Goal: Task Accomplishment & Management: Complete application form

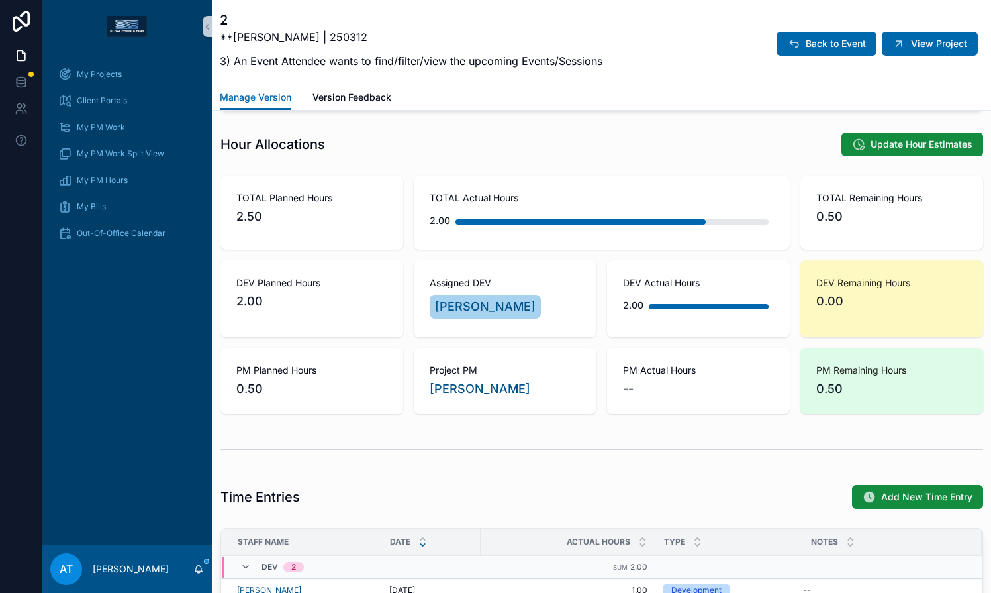
scroll to position [661, 0]
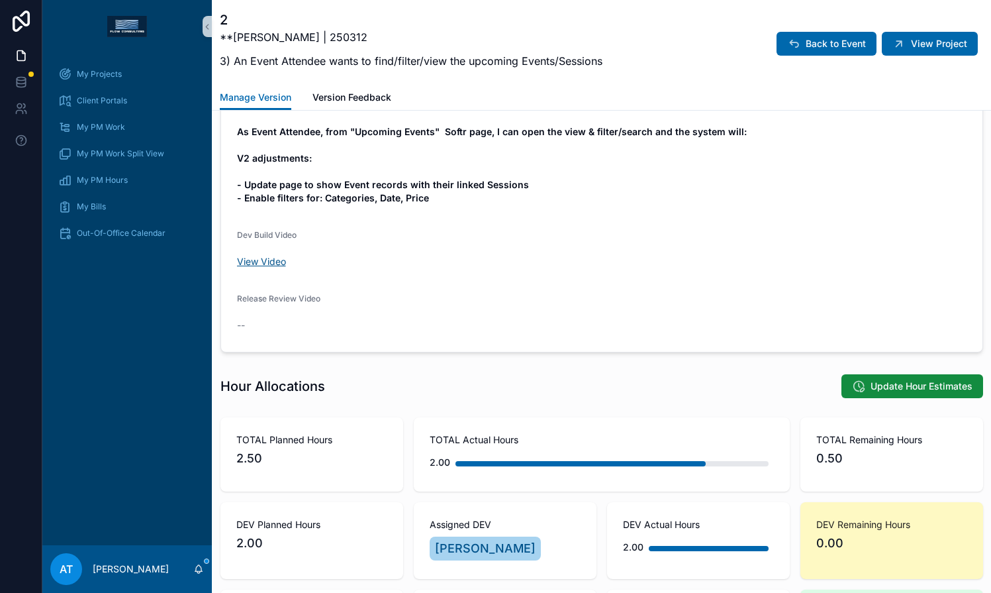
click at [269, 261] on link "View Video" at bounding box center [261, 261] width 49 height 11
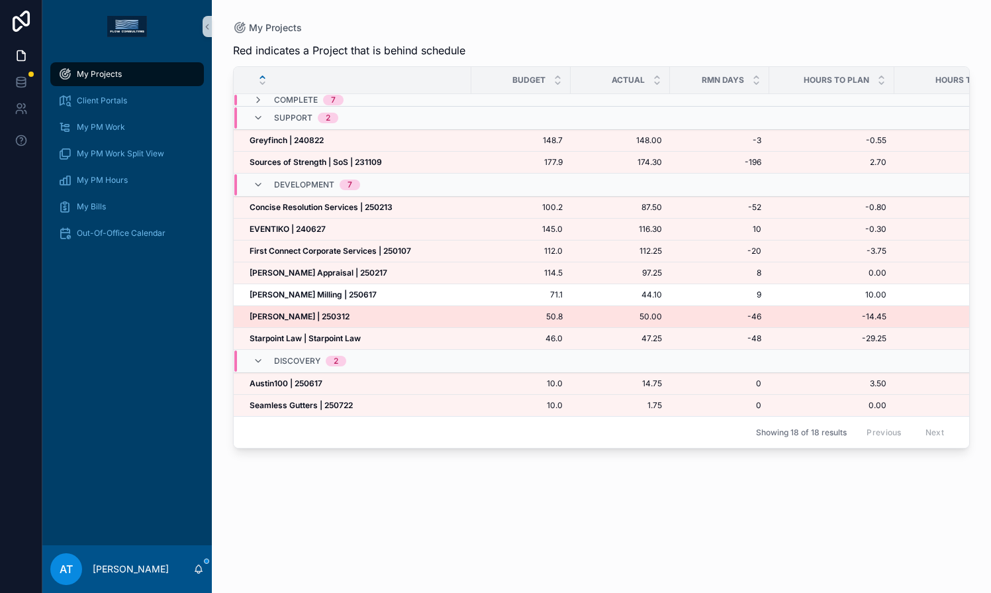
click at [281, 316] on strong "[PERSON_NAME] | 250312" at bounding box center [300, 316] width 100 height 10
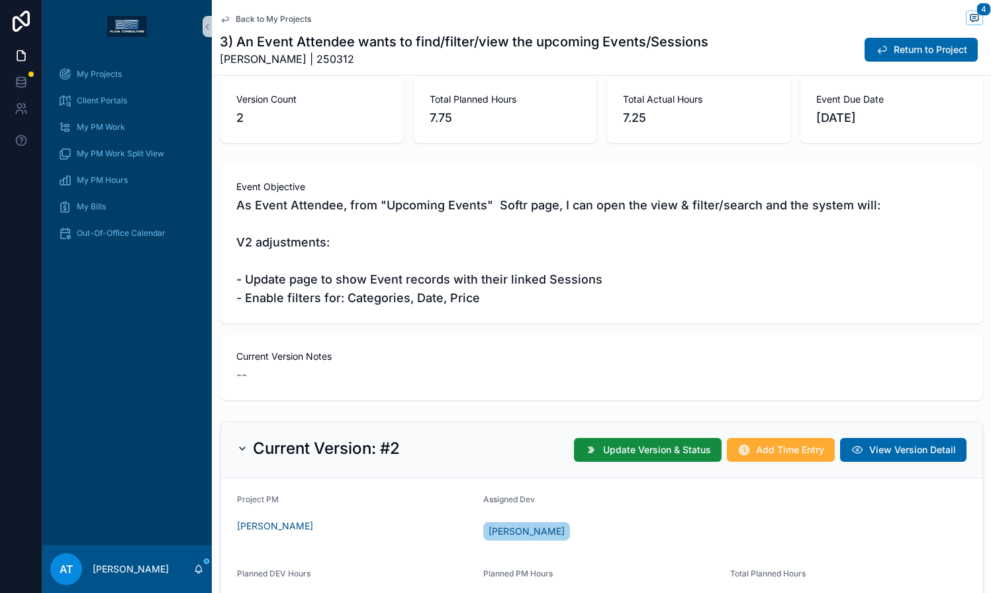
scroll to position [242, 0]
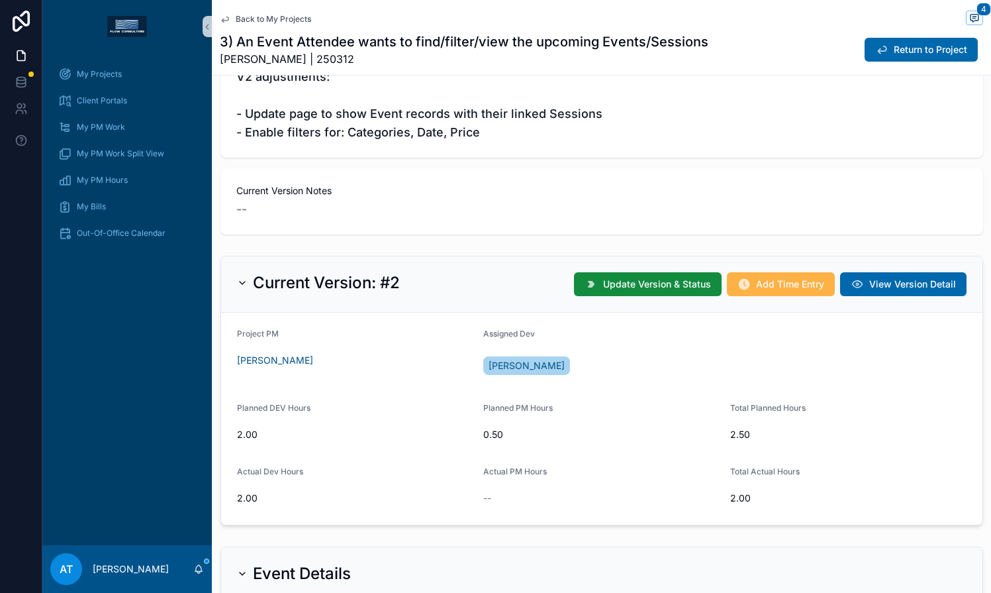
click at [761, 287] on span "Add Time Entry" at bounding box center [790, 283] width 68 height 13
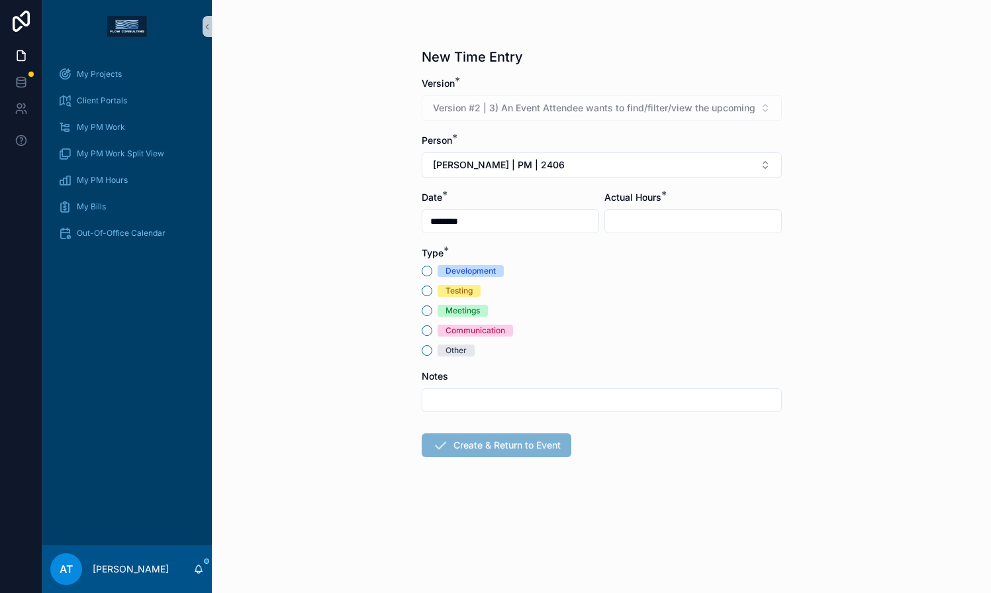
click at [448, 295] on div "Testing" at bounding box center [459, 291] width 27 height 12
click at [432, 295] on button "Testing" at bounding box center [427, 290] width 11 height 11
click at [519, 170] on span "Alex Thompson | PM | 2406" at bounding box center [499, 164] width 132 height 13
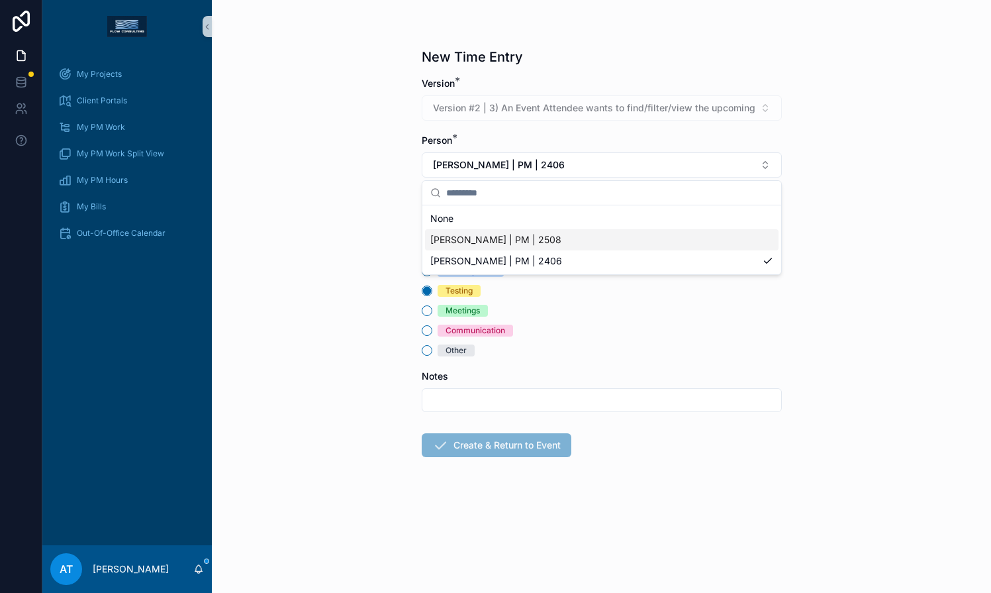
click at [512, 241] on span "Alex Thompson | PM | 2508" at bounding box center [495, 239] width 131 height 13
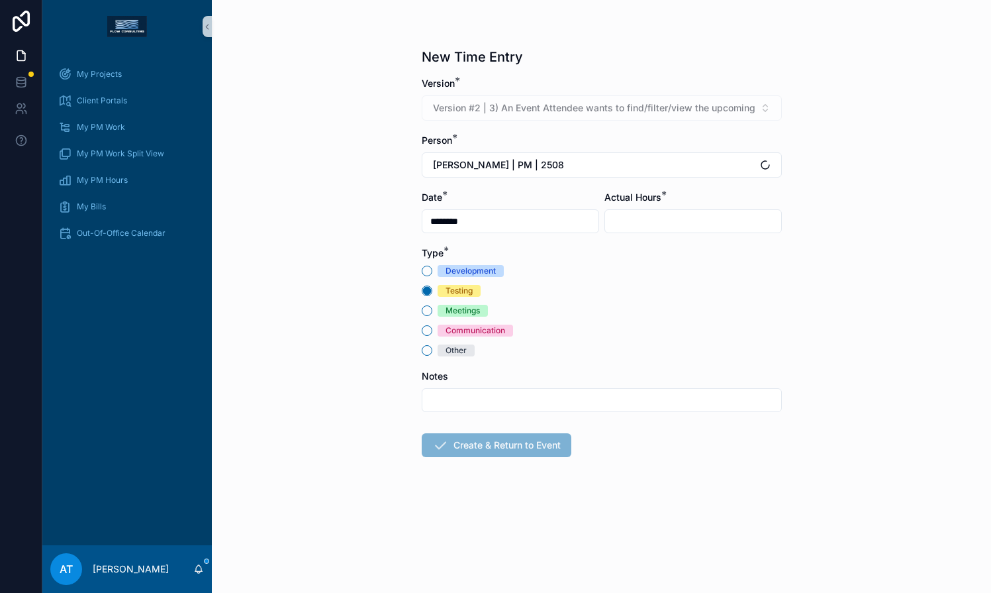
click at [644, 220] on input "scrollable content" at bounding box center [693, 221] width 176 height 19
type input "****"
click at [486, 448] on button "Create & Return to Event" at bounding box center [497, 445] width 150 height 24
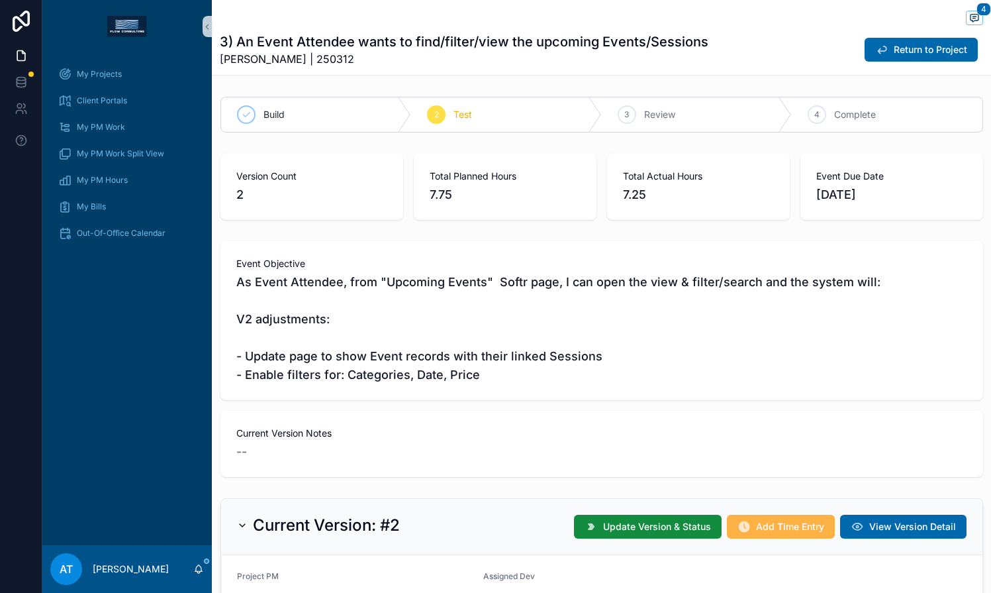
click at [771, 522] on span "Add Time Entry" at bounding box center [790, 526] width 68 height 13
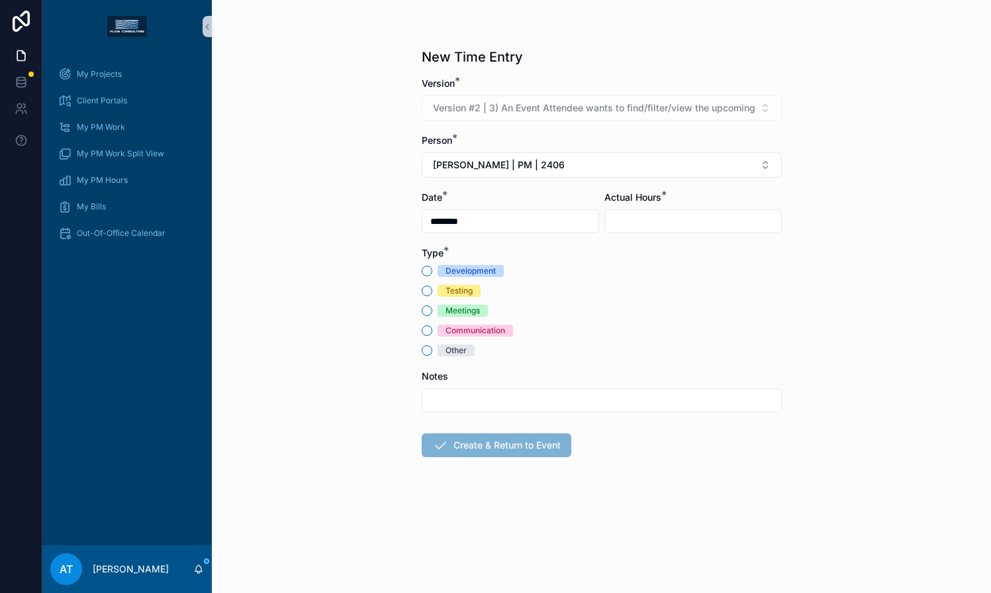
click at [487, 334] on div "Communication" at bounding box center [476, 330] width 60 height 12
click at [432, 334] on button "Communication" at bounding box center [427, 330] width 11 height 11
click at [552, 169] on span "[PERSON_NAME] | PM | 2406" at bounding box center [499, 164] width 132 height 13
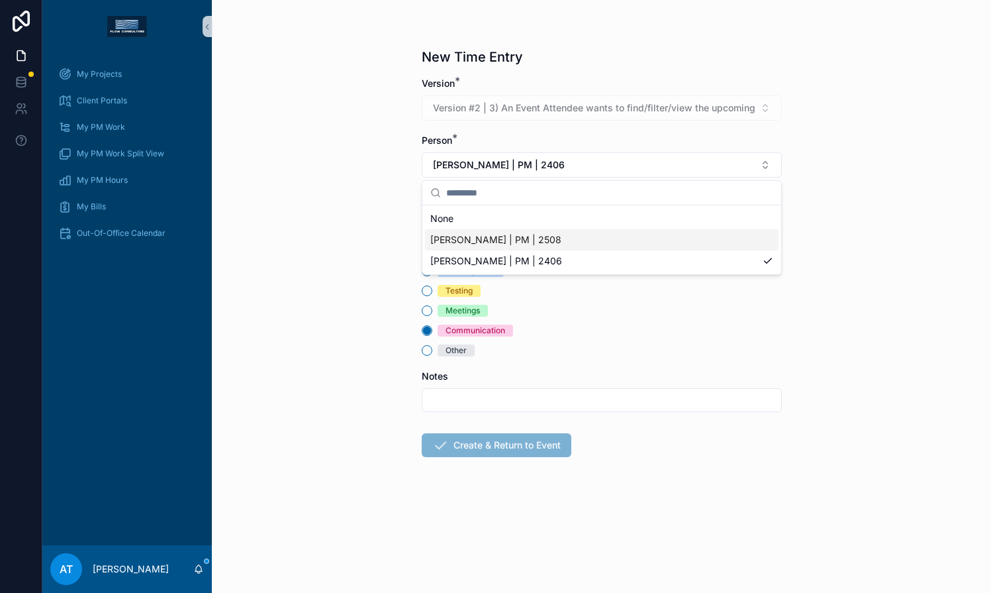
click at [546, 247] on div "[PERSON_NAME] | PM | 2508" at bounding box center [602, 239] width 354 height 21
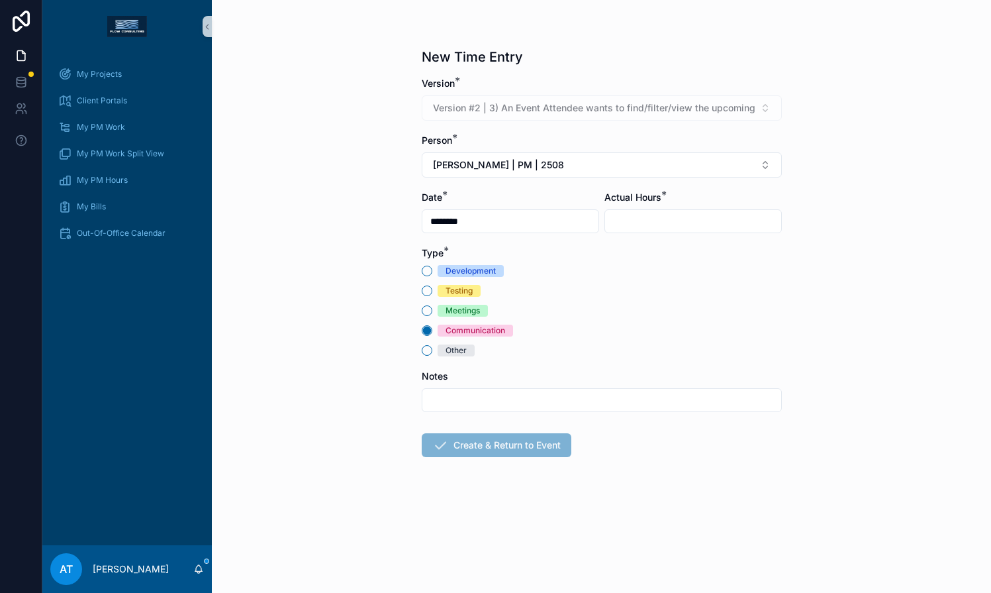
click at [644, 223] on input "scrollable content" at bounding box center [693, 221] width 176 height 19
type input "****"
click at [471, 451] on button "Create & Return to Event" at bounding box center [497, 445] width 150 height 24
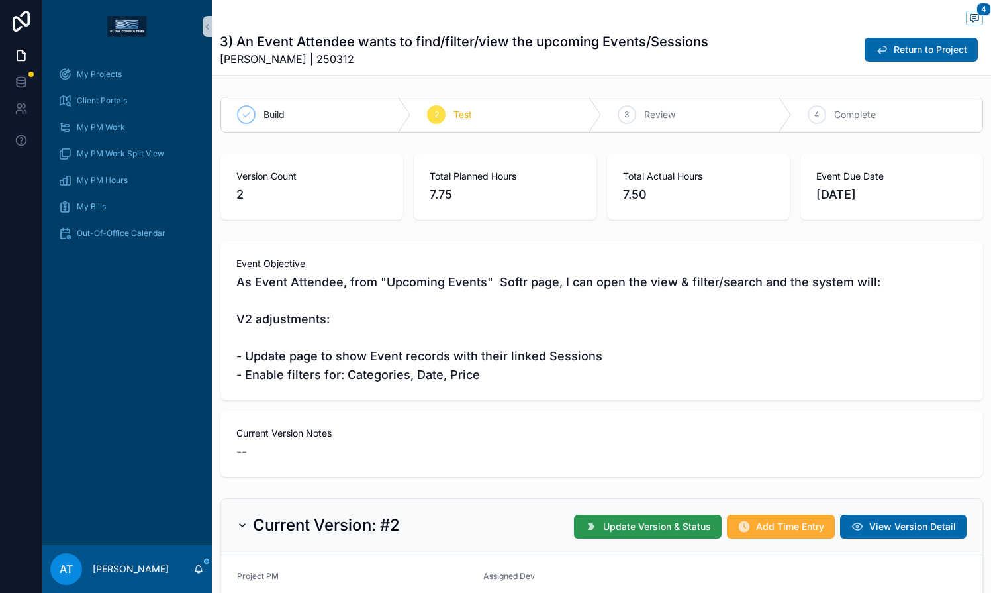
click at [590, 527] on button "Update Version & Status" at bounding box center [648, 526] width 148 height 24
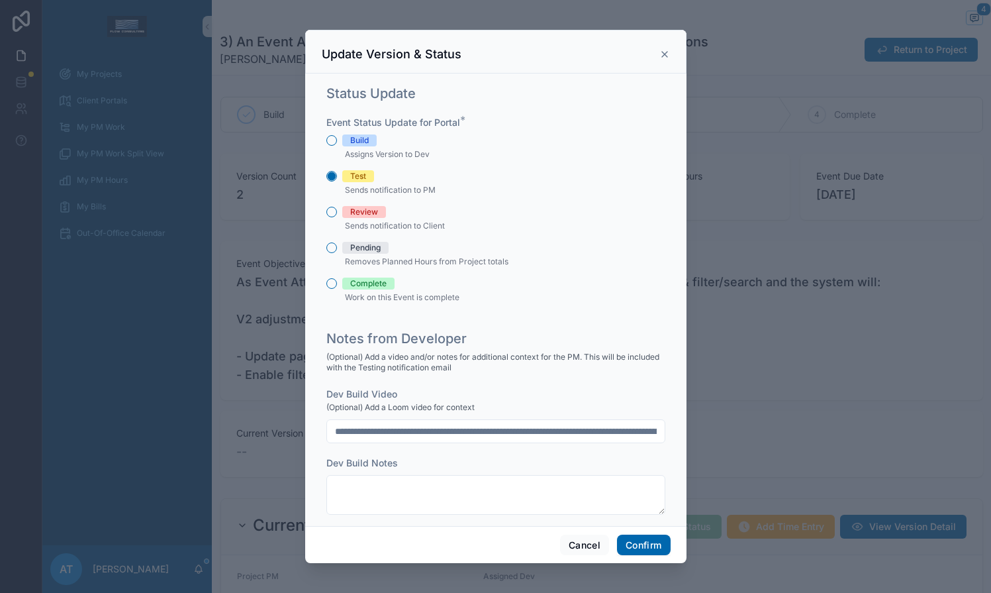
click at [354, 216] on div "Review" at bounding box center [364, 212] width 28 height 12
click at [337, 216] on button "Review" at bounding box center [331, 212] width 11 height 11
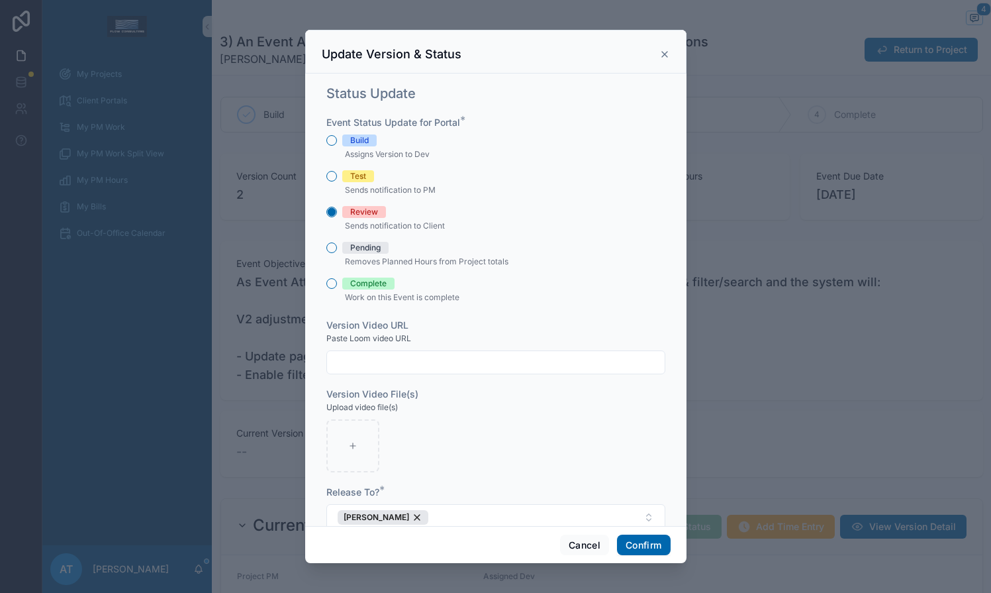
click at [388, 362] on input "text" at bounding box center [496, 362] width 338 height 19
paste input "**********"
type input "**********"
click at [632, 545] on button "Confirm" at bounding box center [643, 544] width 53 height 21
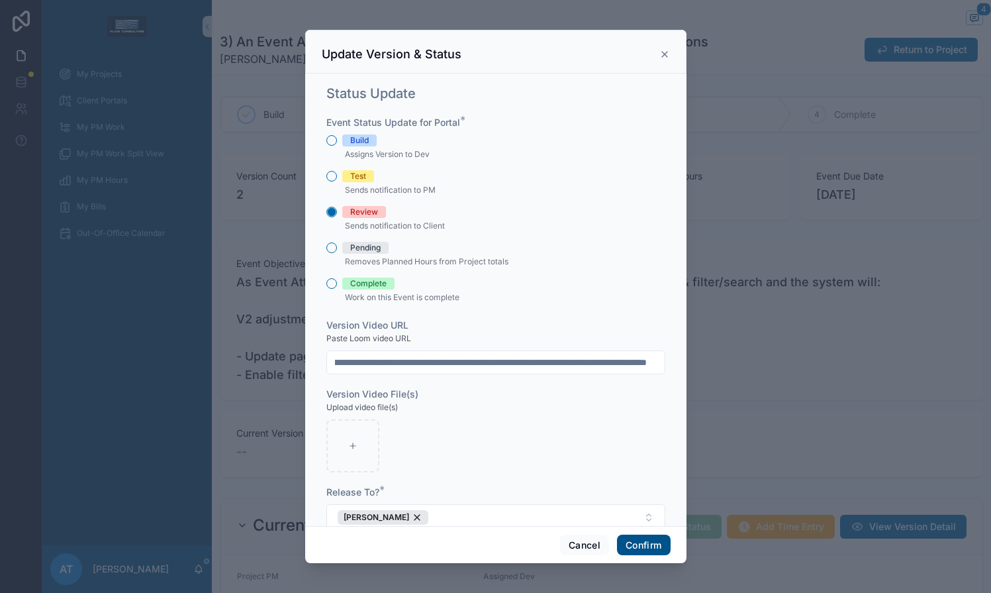
scroll to position [0, 0]
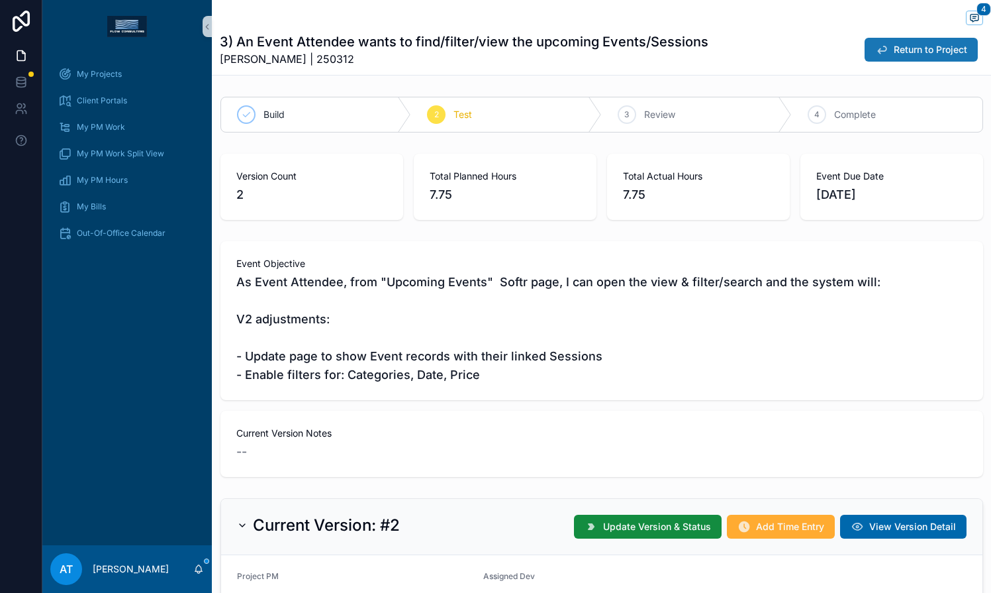
click at [894, 53] on span "Return to Project" at bounding box center [930, 49] width 73 height 13
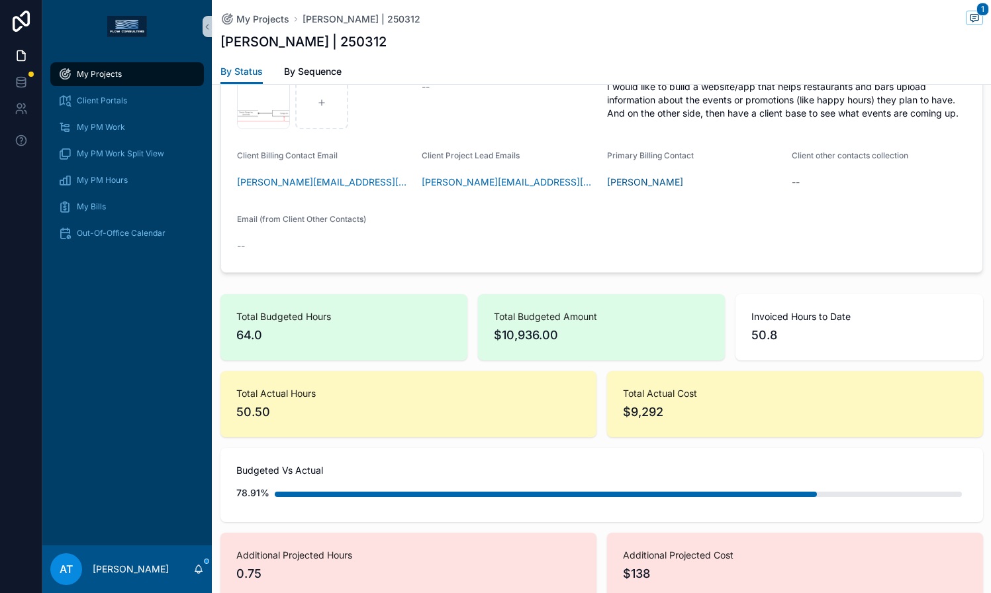
scroll to position [574, 0]
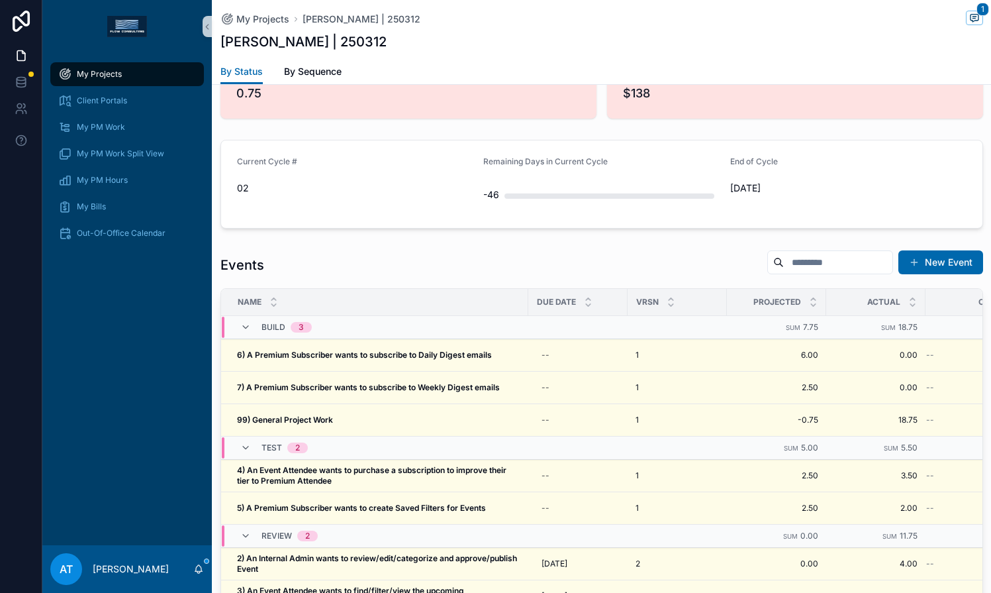
scroll to position [1100, 0]
